Goal: Task Accomplishment & Management: Use online tool/utility

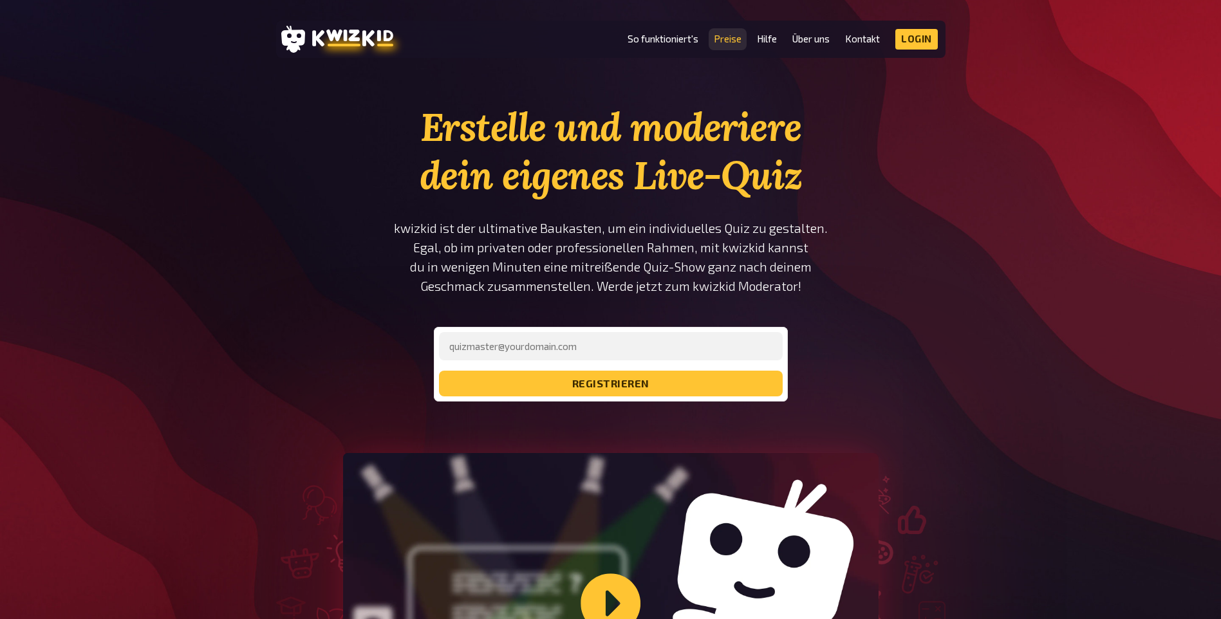
click at [728, 37] on link "Preise" at bounding box center [728, 38] width 28 height 11
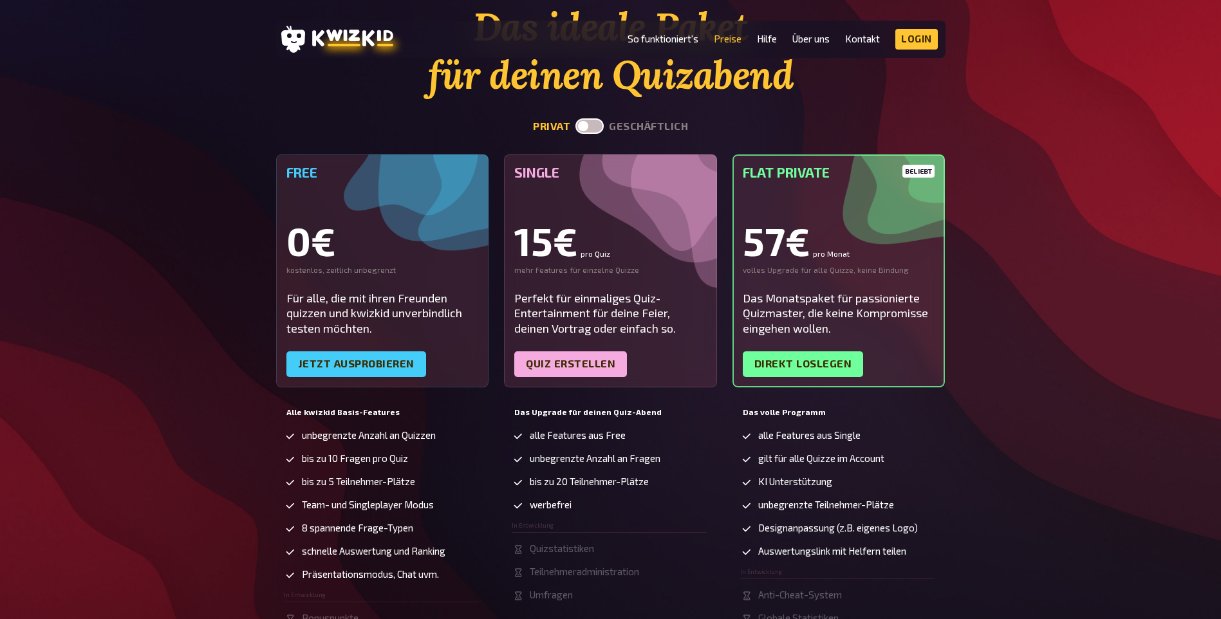
scroll to position [129, 0]
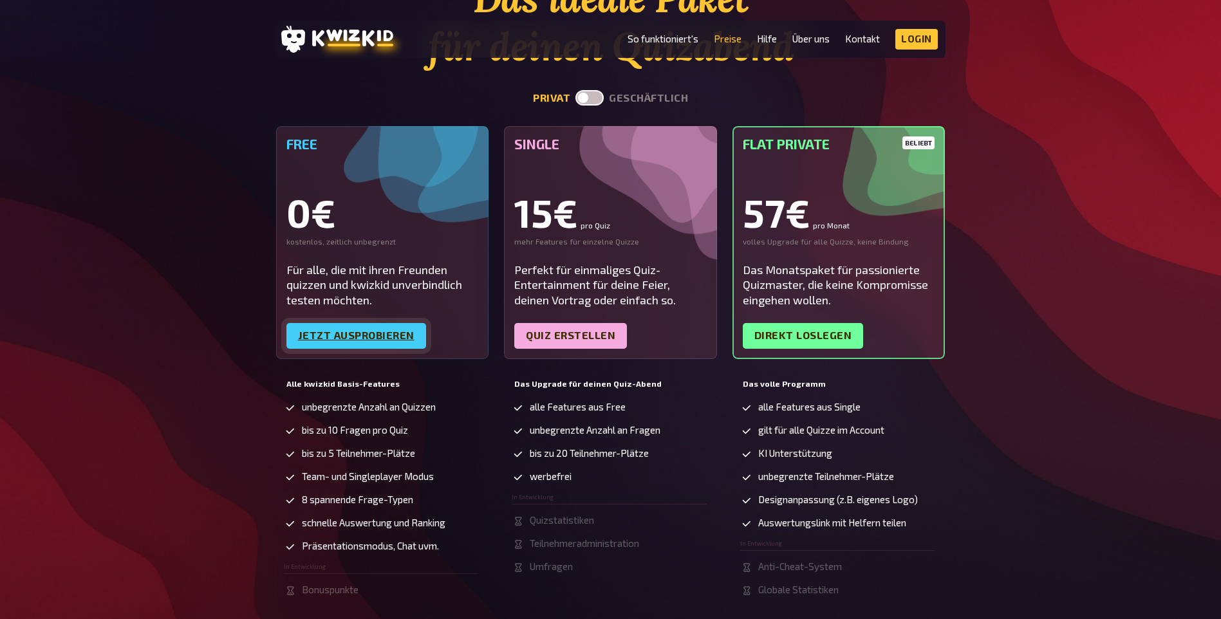
click at [402, 331] on link "Jetzt ausprobieren" at bounding box center [356, 336] width 140 height 26
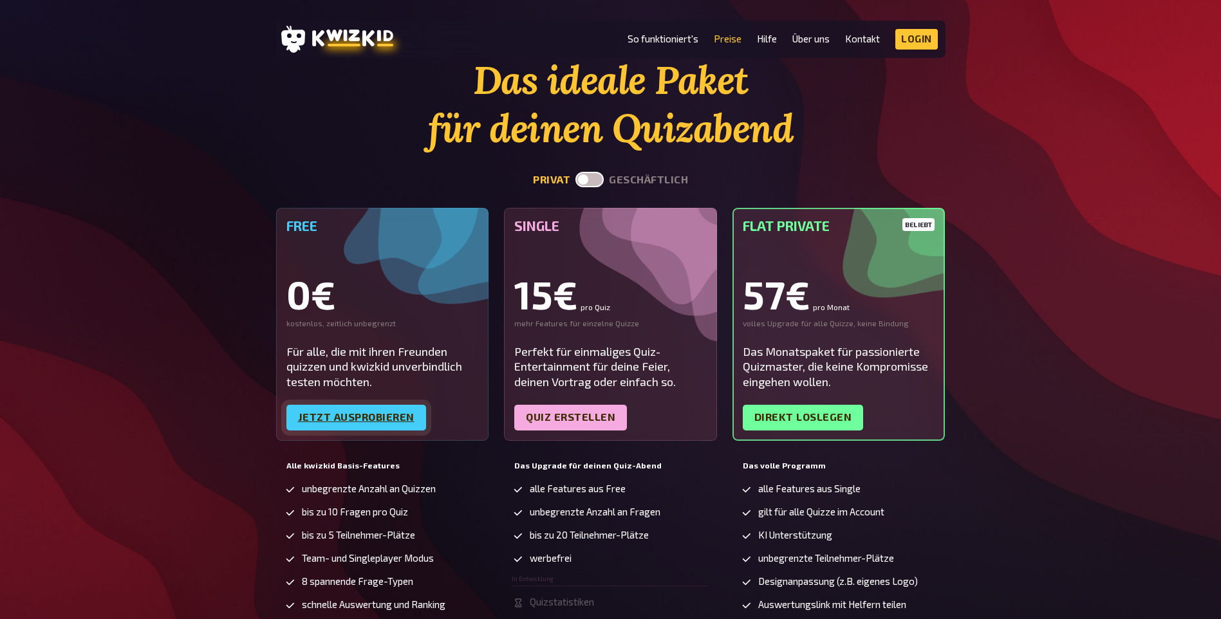
scroll to position [0, 0]
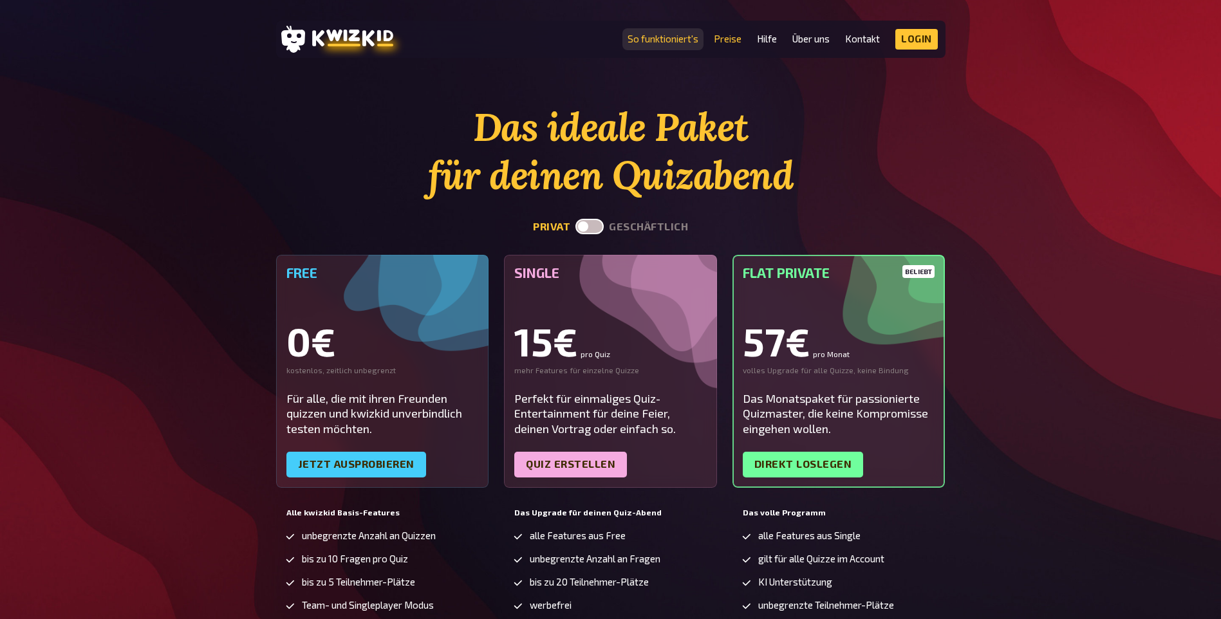
click at [683, 36] on link "So funktioniert's" at bounding box center [662, 38] width 71 height 11
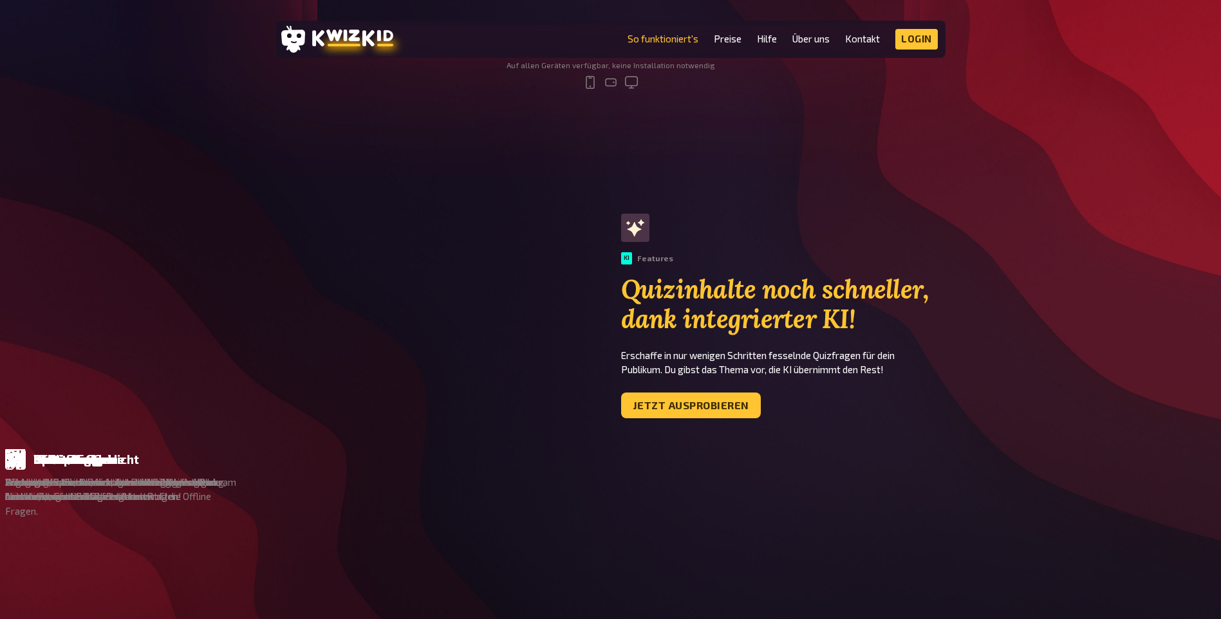
scroll to position [708, 0]
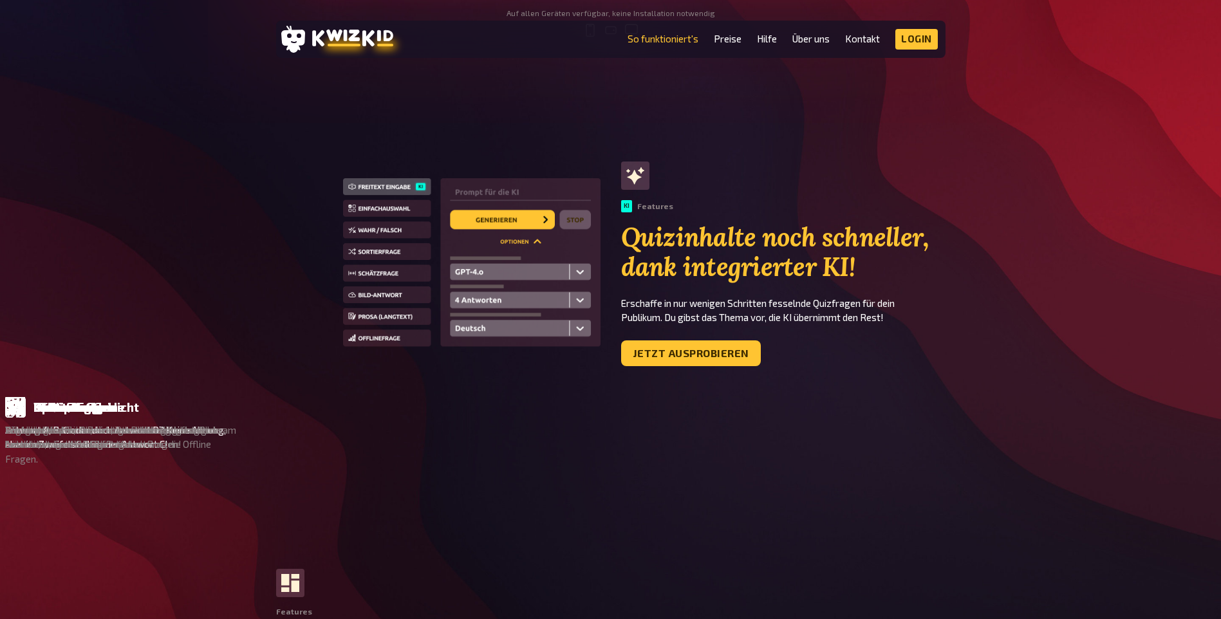
click at [733, 415] on div "Multiple Choice" at bounding box center [793, 407] width 120 height 21
click at [763, 409] on div "Multiple Choice" at bounding box center [808, 407] width 91 height 14
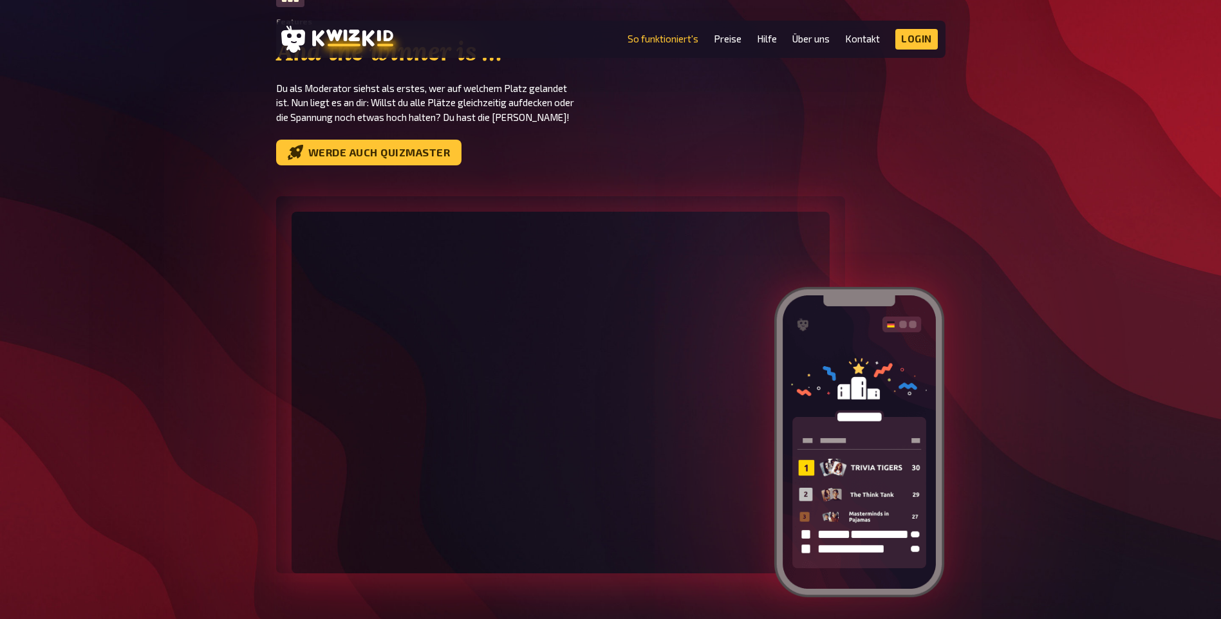
scroll to position [3604, 0]
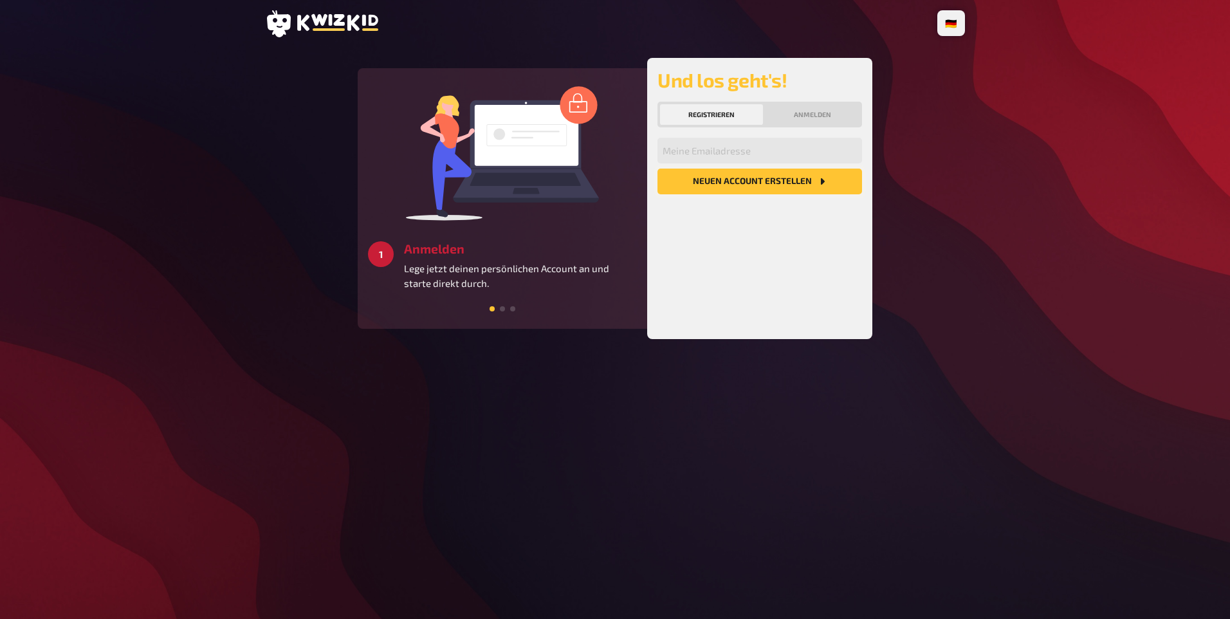
click at [712, 181] on button "Neuen Account Erstellen" at bounding box center [760, 182] width 205 height 26
click at [680, 154] on input "email" at bounding box center [760, 151] width 205 height 26
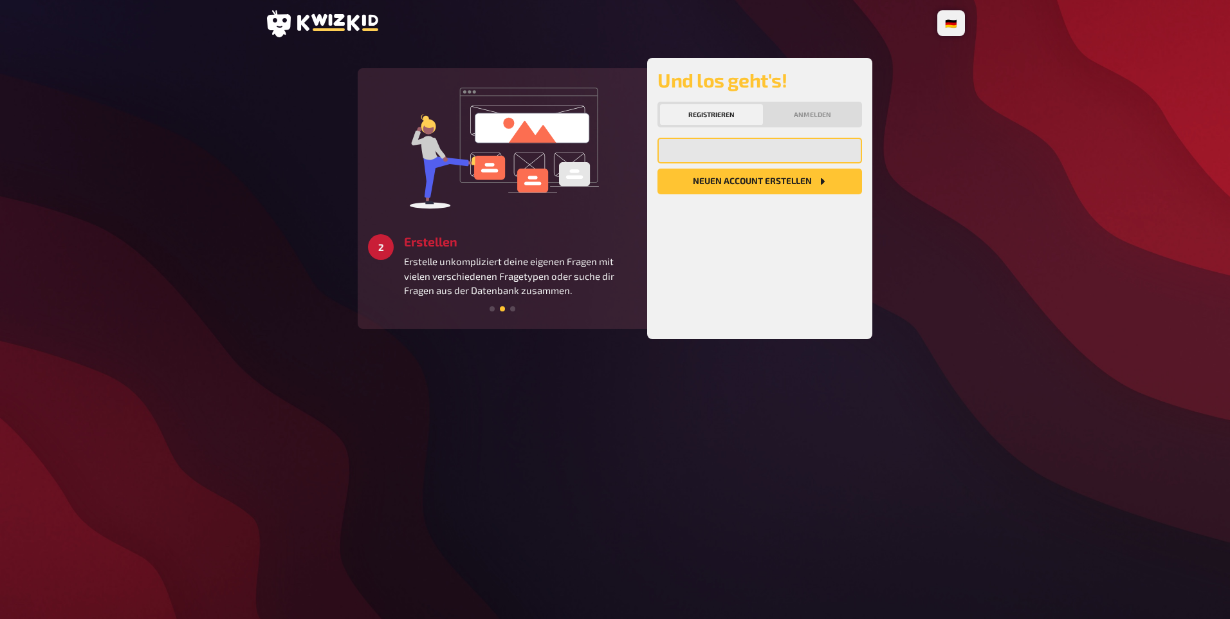
type input "tina.quathamer@posteo.de"
click at [759, 183] on button "Neuen Account Erstellen" at bounding box center [760, 182] width 205 height 26
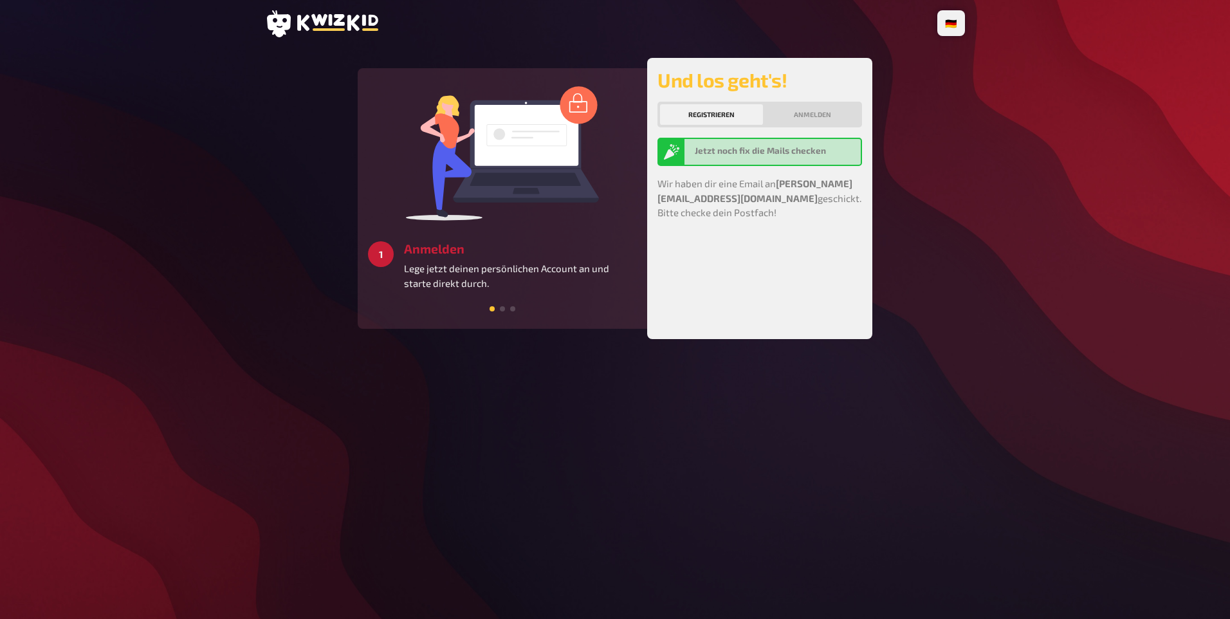
click at [324, 8] on div "🇩🇪 Deutsch 🇬🇧 English 🇳🇱 Nederlands 2 Erstellen Erstelle unkompliziert deine ei…" at bounding box center [615, 309] width 721 height 619
click at [320, 19] on icon at bounding box center [337, 22] width 81 height 17
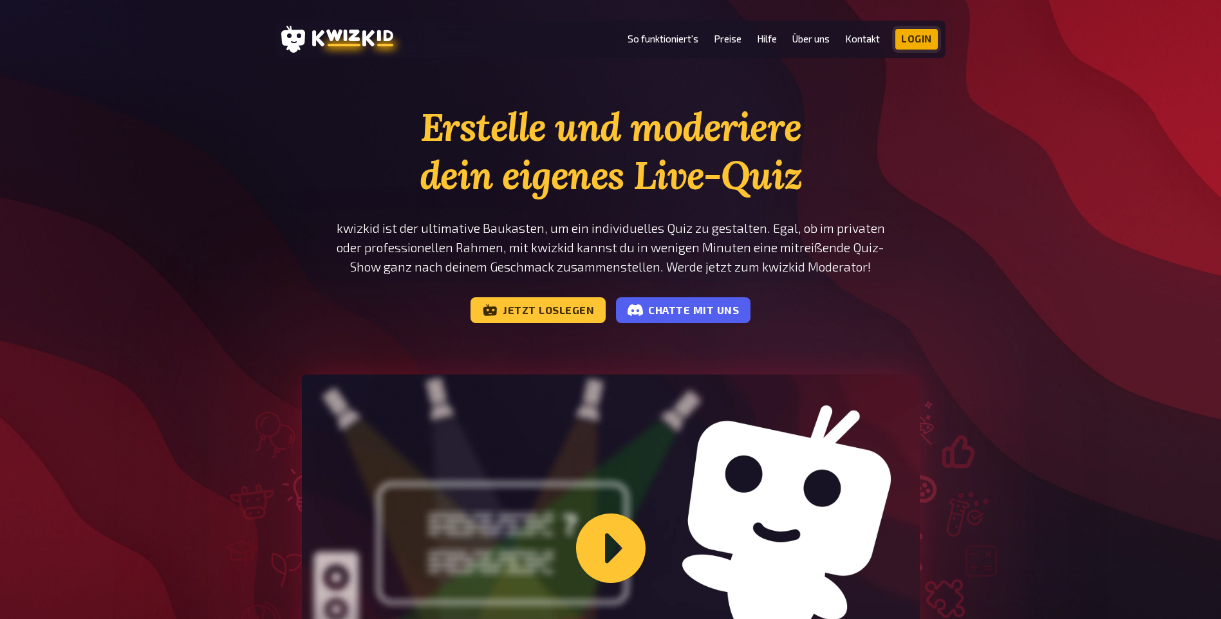
click at [931, 37] on link "Login" at bounding box center [916, 39] width 42 height 21
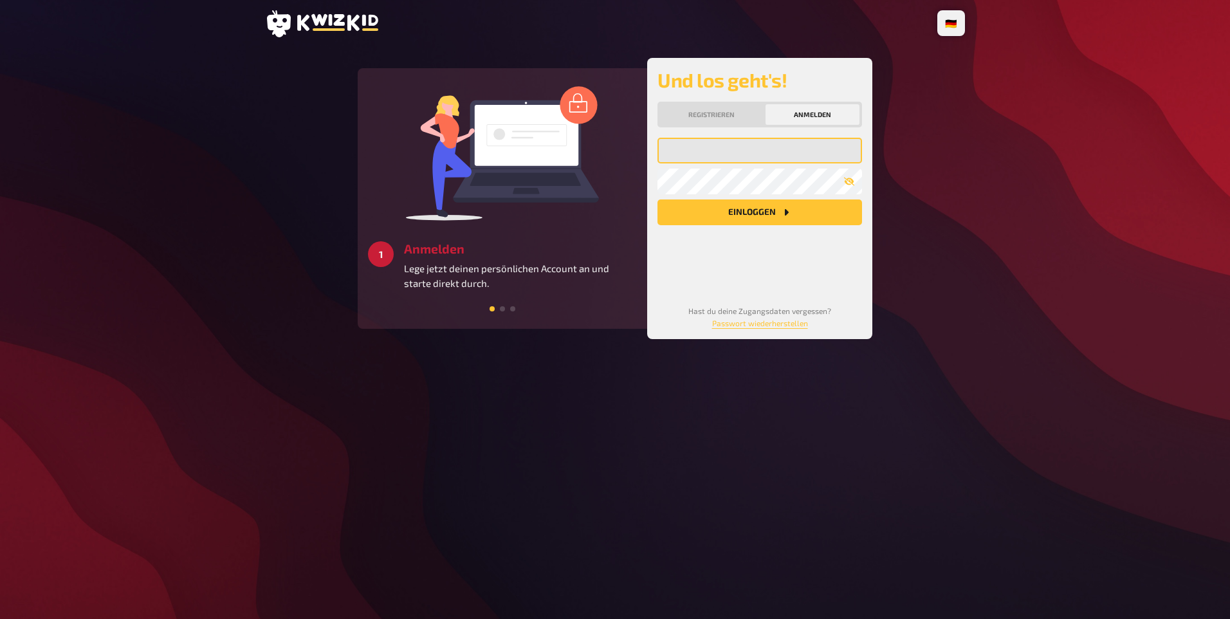
click at [689, 151] on input "email" at bounding box center [760, 151] width 205 height 26
type input "tina.quathamer@posteo.de"
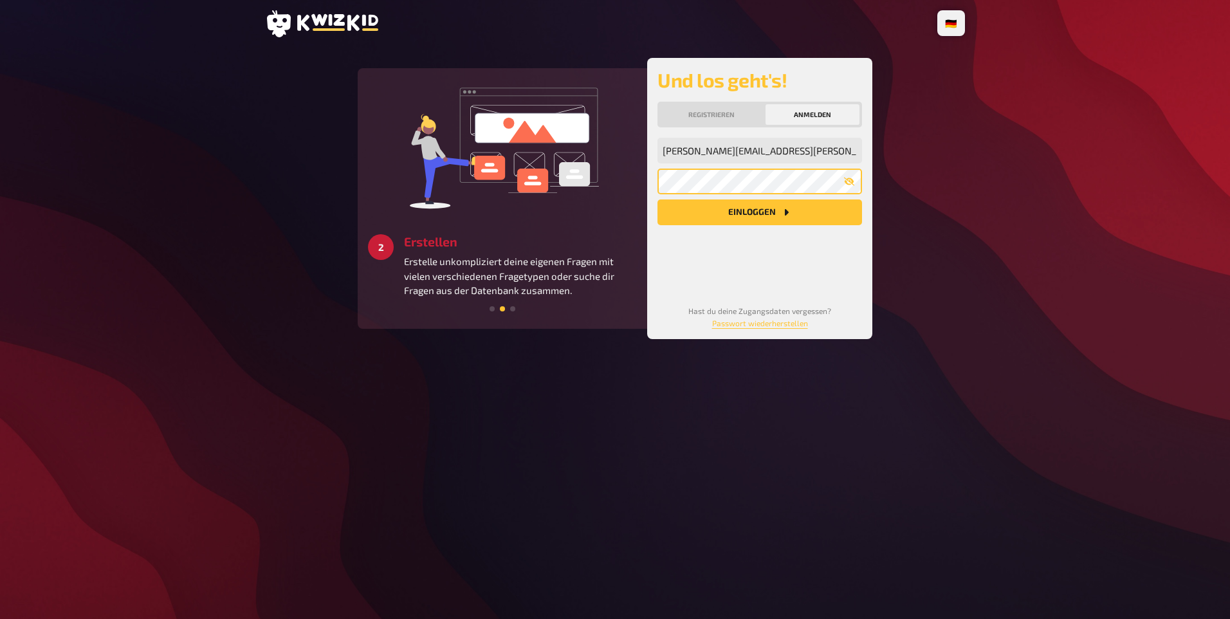
click at [658, 199] on button "Einloggen" at bounding box center [760, 212] width 205 height 26
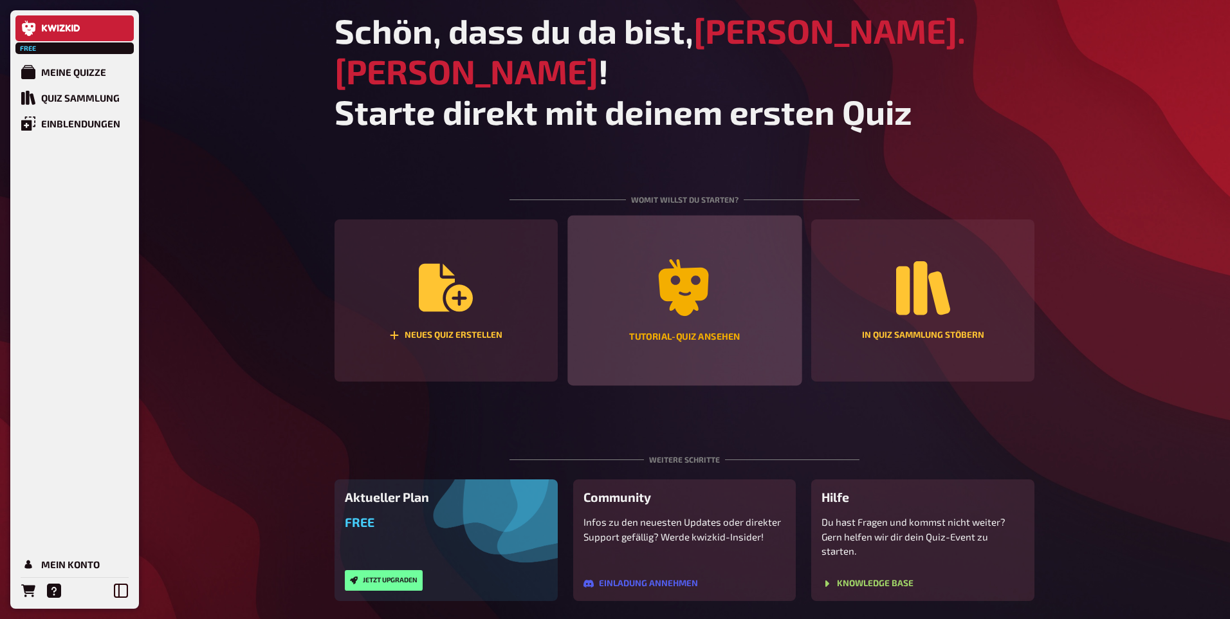
click at [701, 263] on icon "Tutorial-Quiz ansehen" at bounding box center [684, 287] width 57 height 57
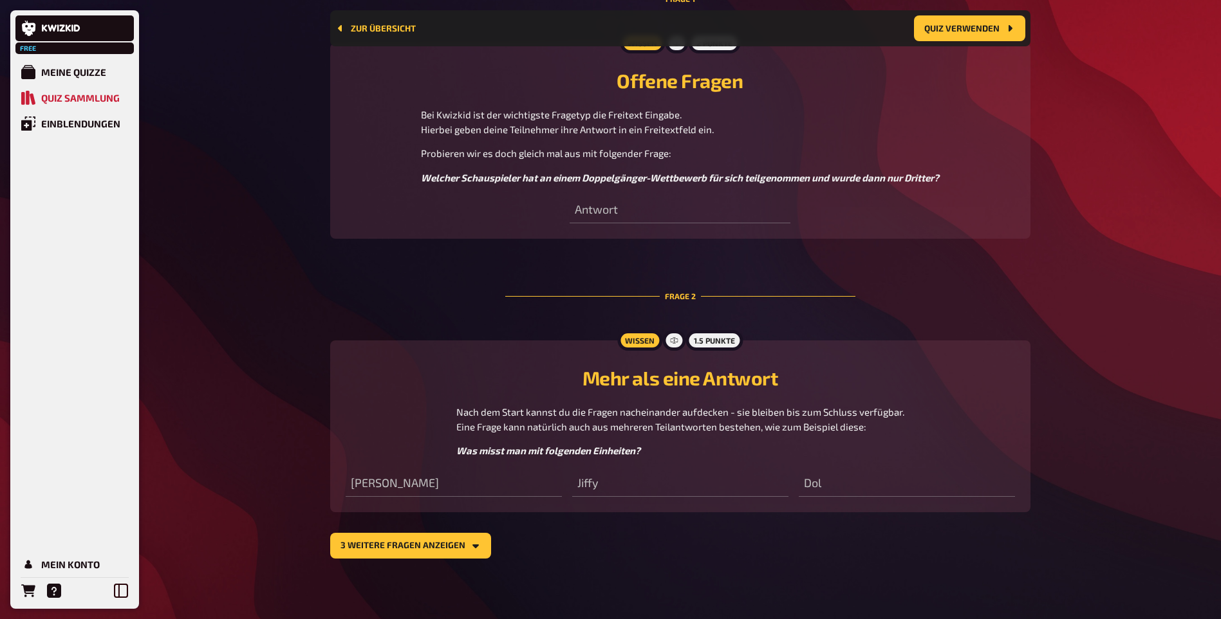
scroll to position [503, 0]
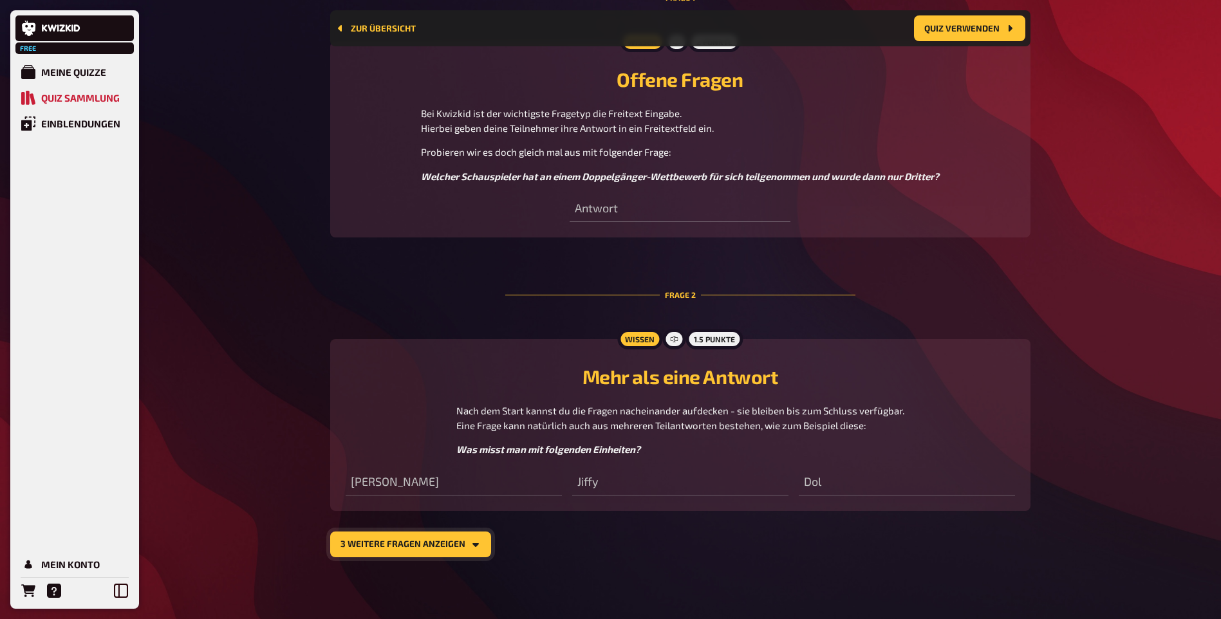
click at [468, 535] on button "3 weitere Fragen anzeigen" at bounding box center [410, 545] width 161 height 26
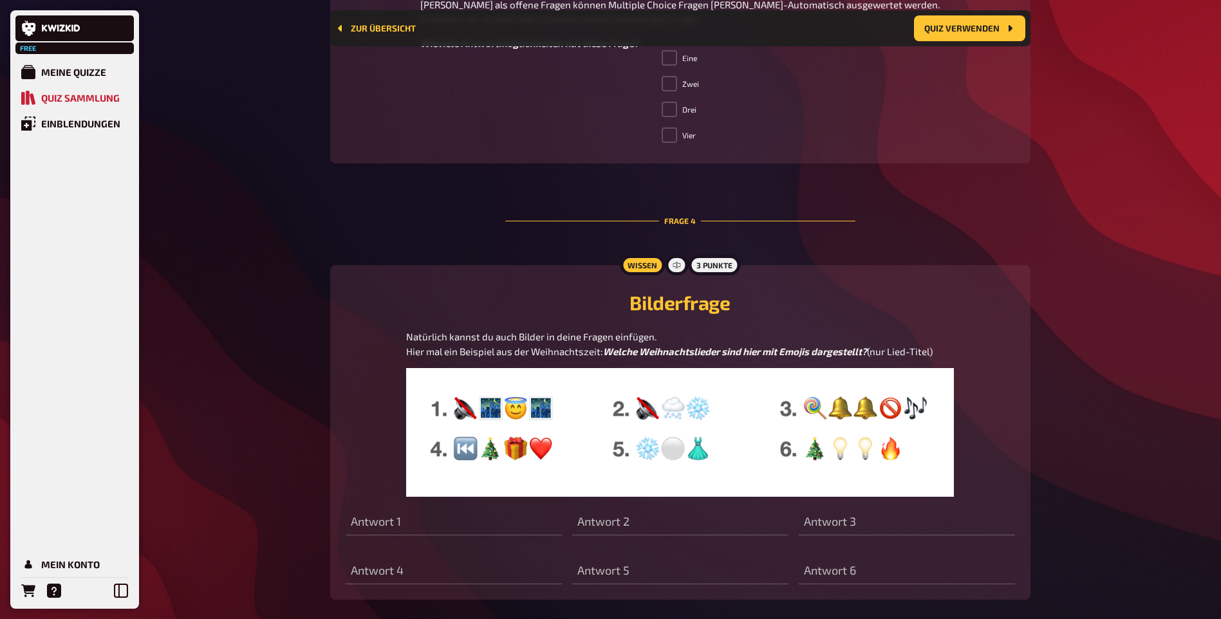
scroll to position [1210, 0]
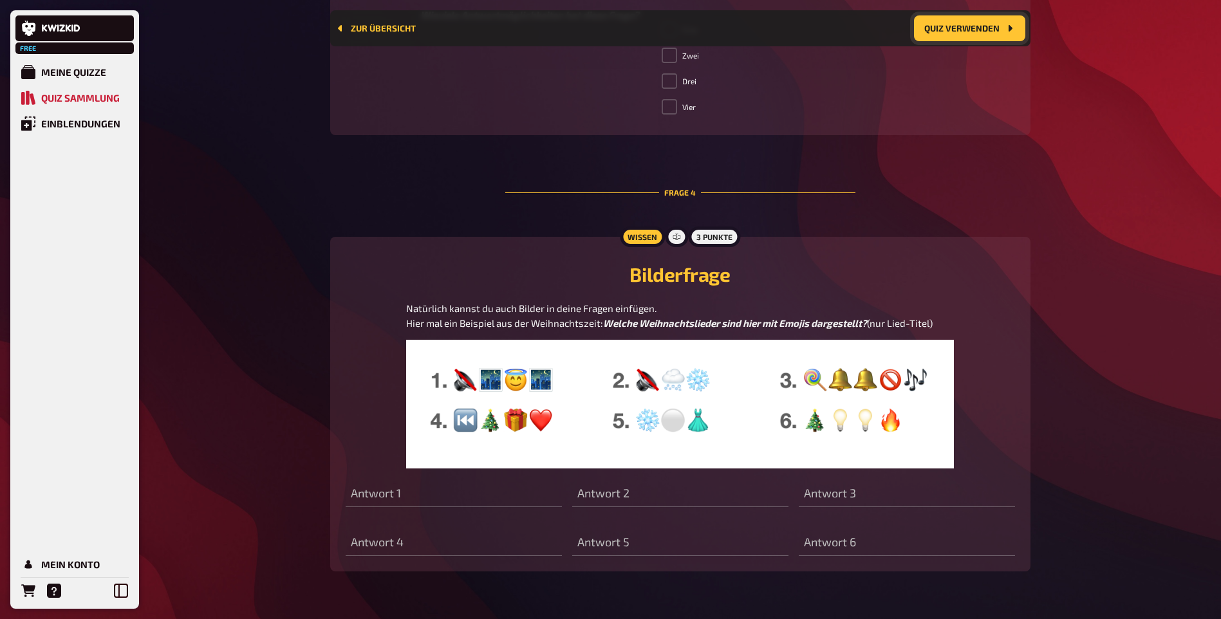
click at [944, 30] on button "Quiz verwenden" at bounding box center [969, 28] width 111 height 26
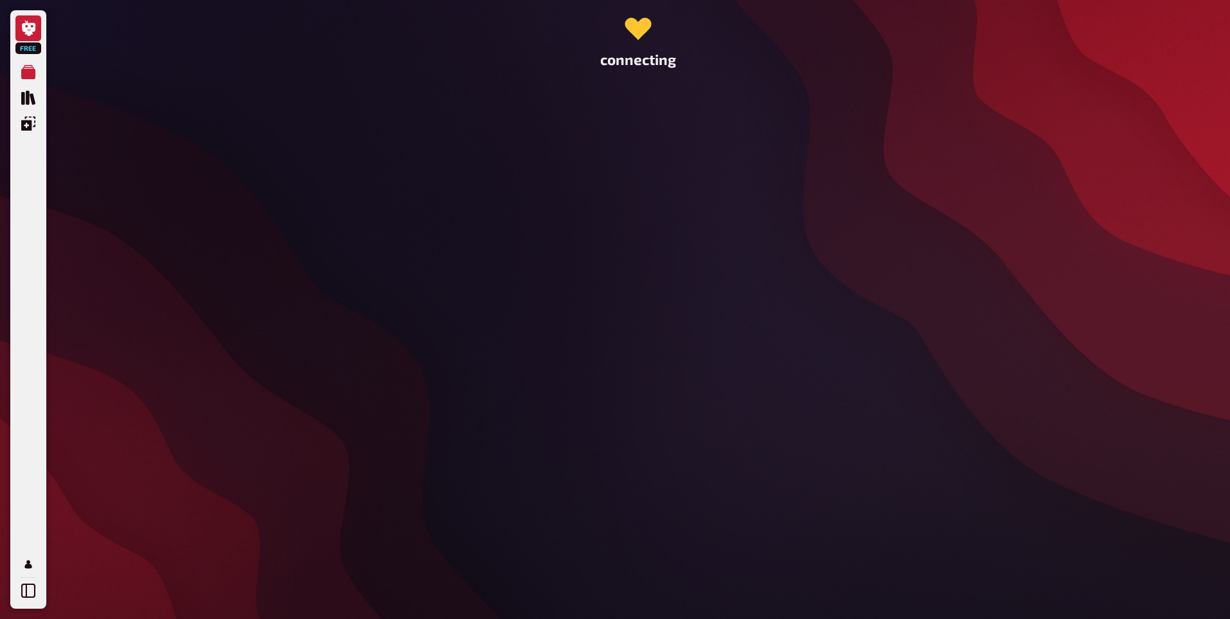
click at [30, 30] on icon at bounding box center [28, 28] width 15 height 15
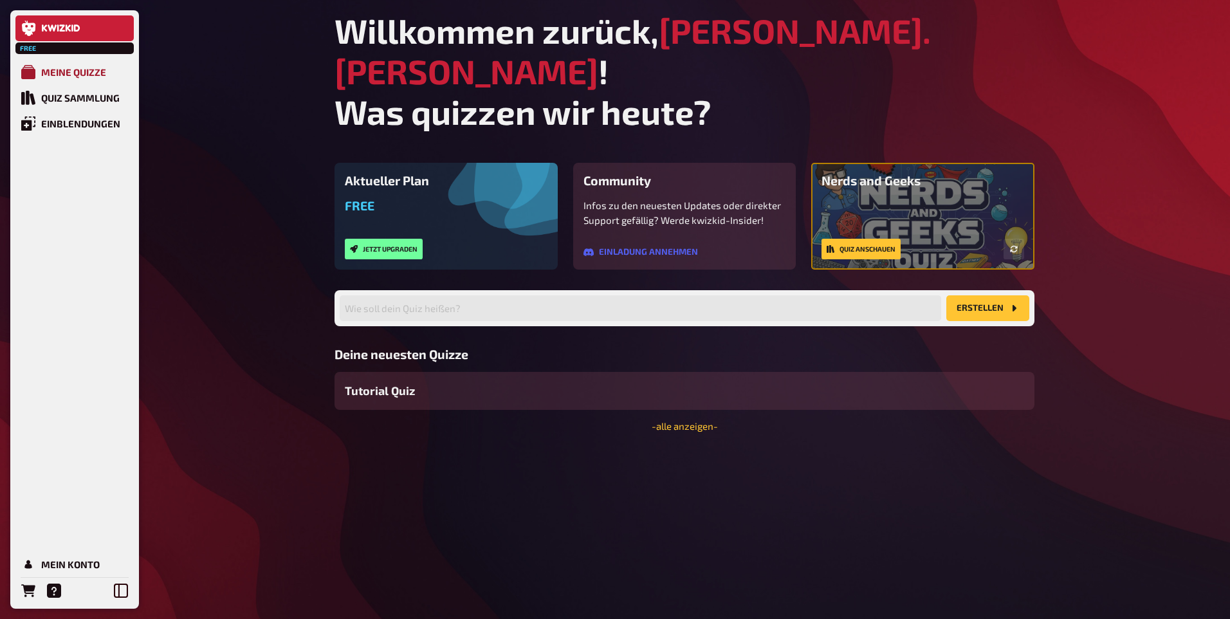
click at [37, 77] on link "Meine Quizze" at bounding box center [74, 72] width 118 height 26
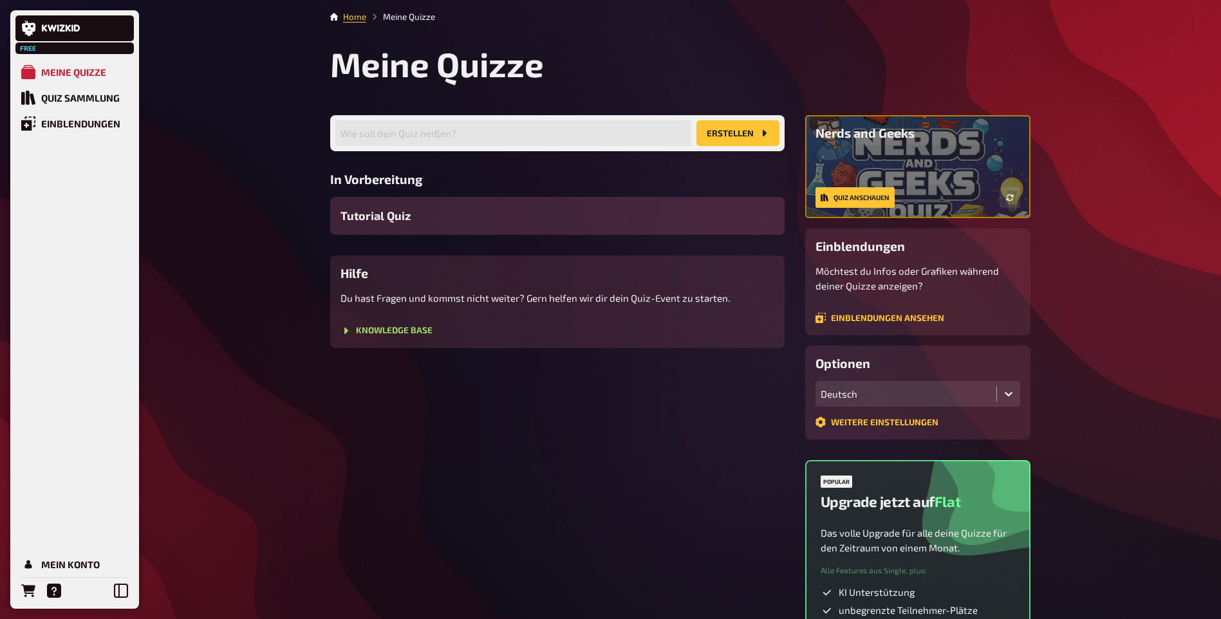
click at [376, 216] on span "Tutorial Quiz" at bounding box center [375, 215] width 70 height 17
